Goal: Information Seeking & Learning: Check status

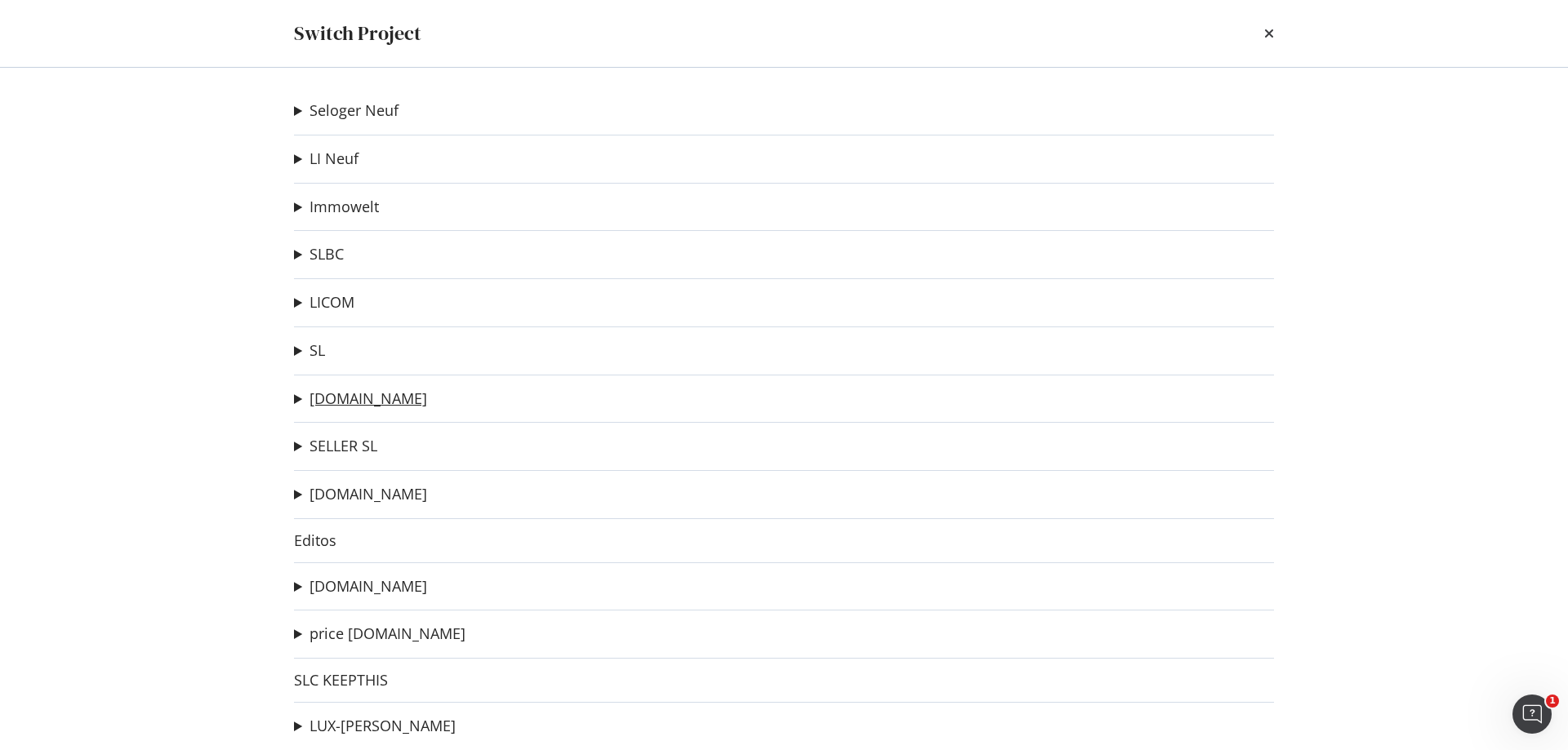
click at [363, 404] on link "[DOMAIN_NAME]" at bounding box center [368, 399] width 118 height 17
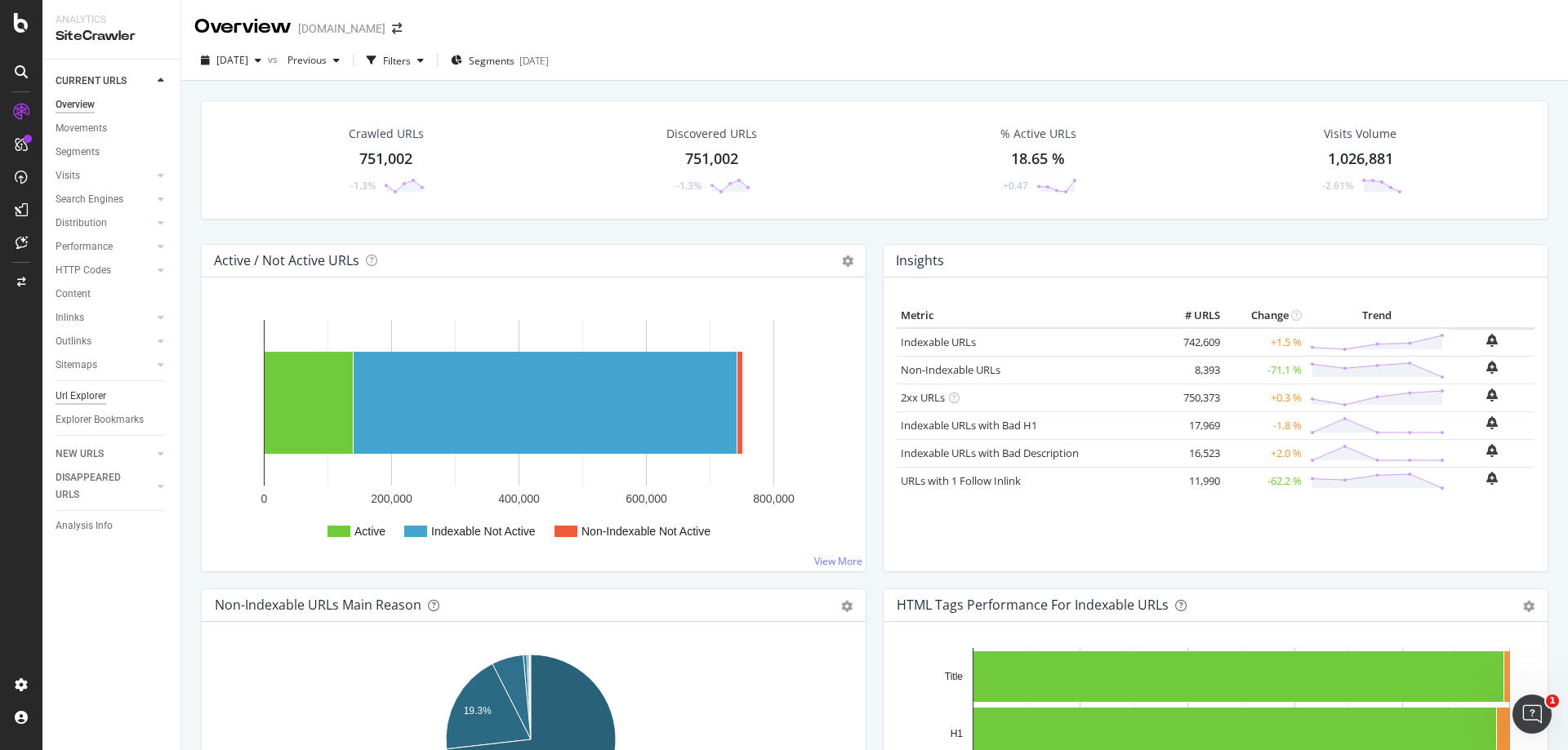
click at [87, 398] on div "Url Explorer" at bounding box center [80, 396] width 50 height 17
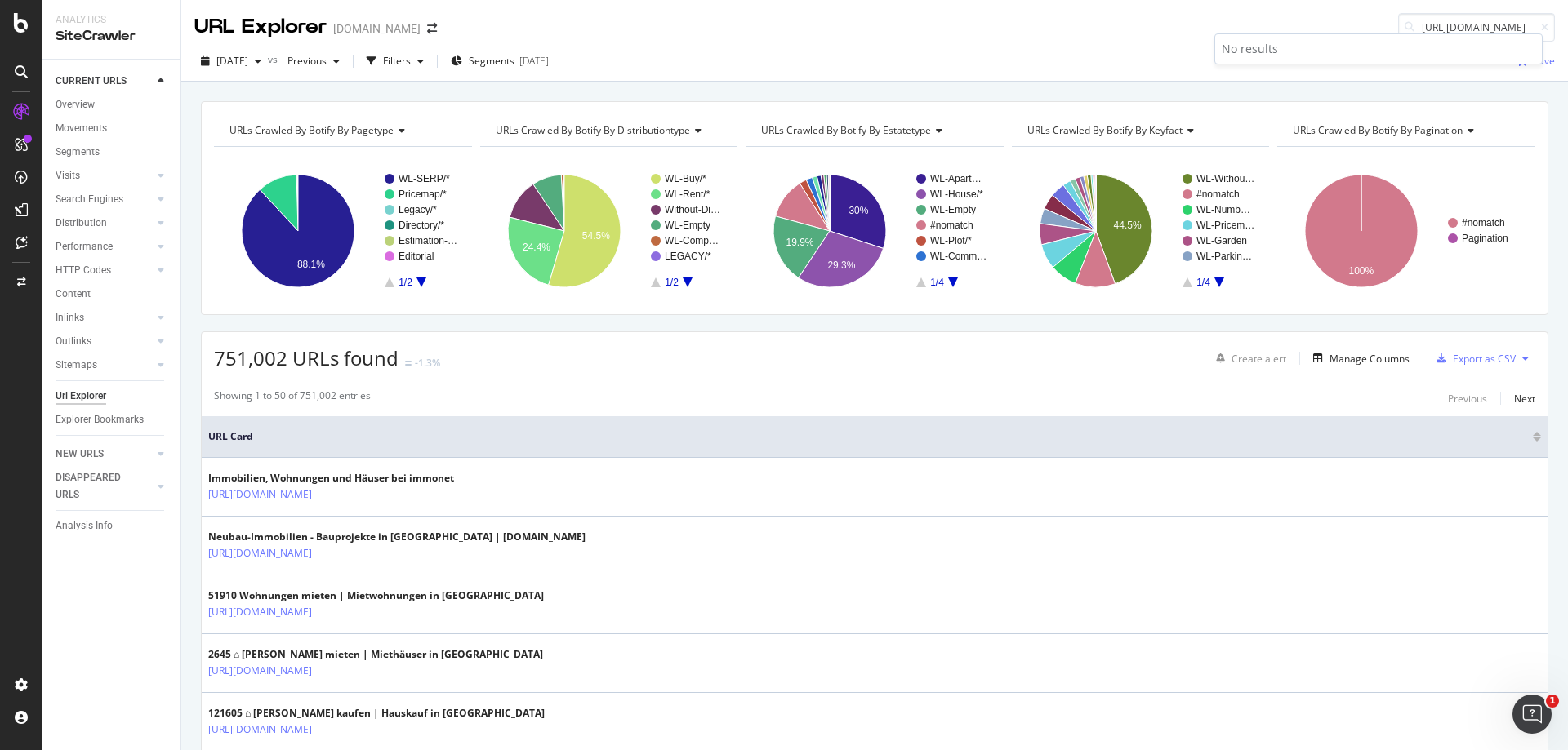
scroll to position [0, 104]
type input "[URL][DOMAIN_NAME]"
click at [1119, 38] on div "URL Explorer [DOMAIN_NAME]" at bounding box center [875, 21] width 1387 height 42
click at [80, 100] on div "Overview" at bounding box center [75, 105] width 39 height 17
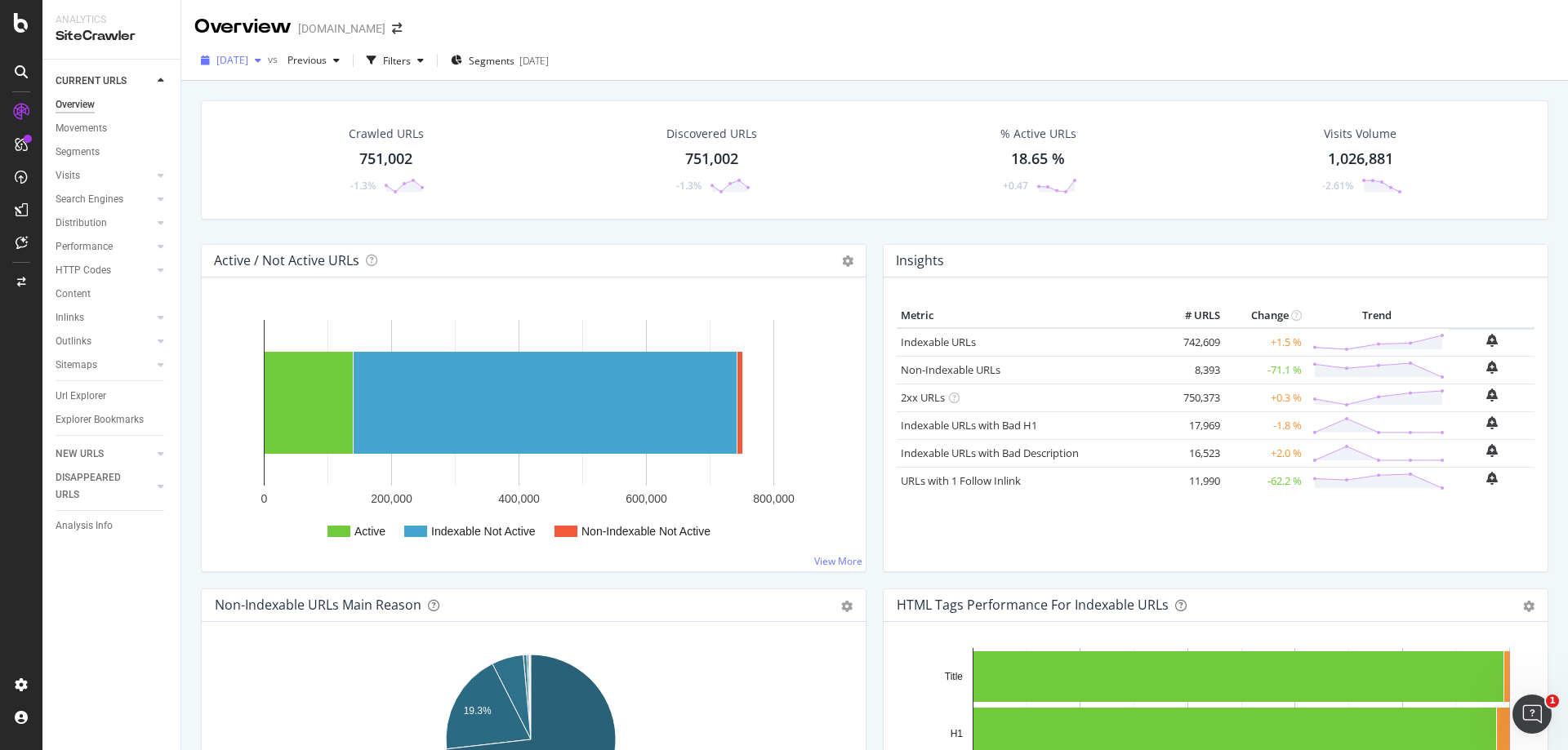
click at [249, 62] on span "[DATE]" at bounding box center [233, 60] width 32 height 14
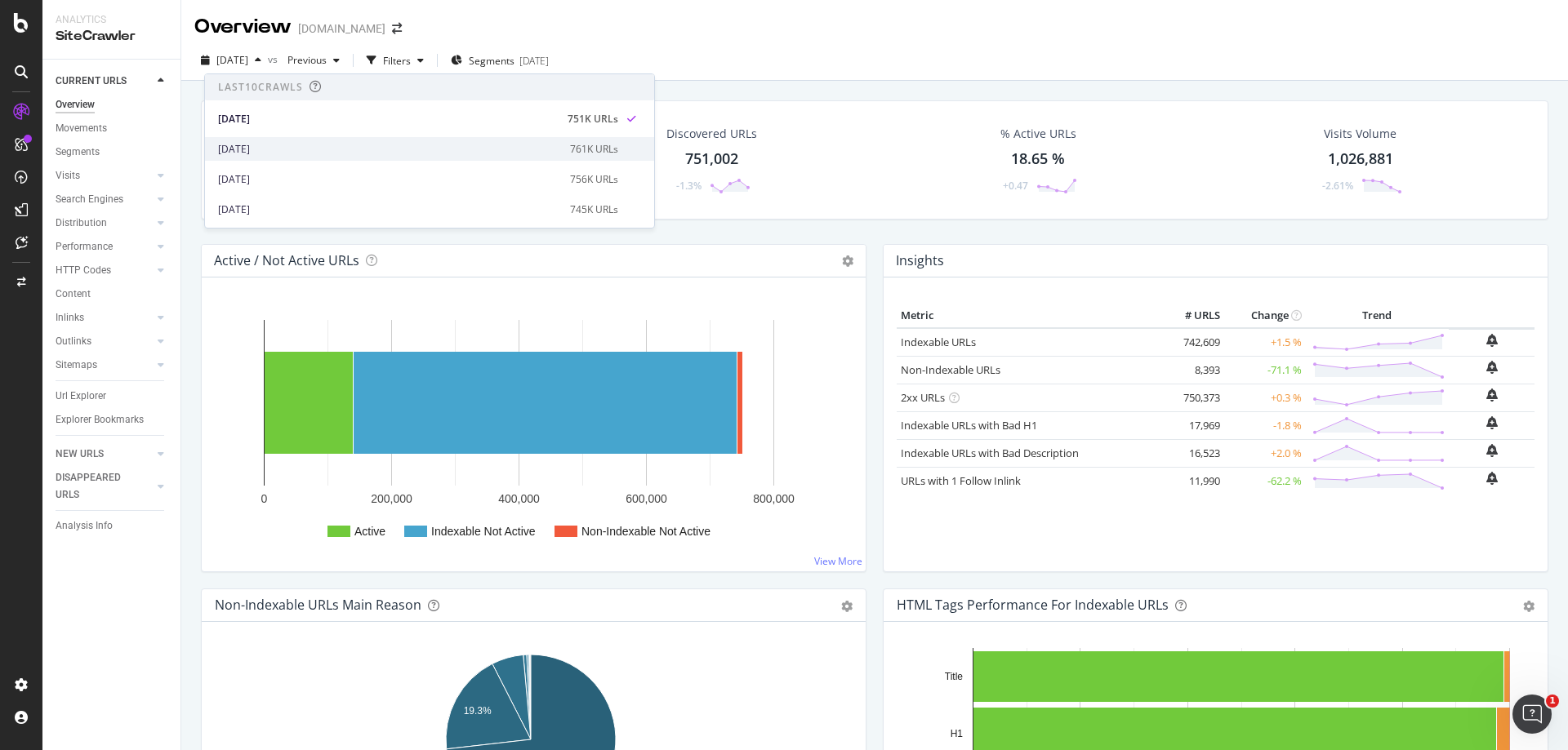
click at [280, 146] on div "2025 Sep. 12th" at bounding box center [389, 149] width 342 height 15
